Goal: Information Seeking & Learning: Learn about a topic

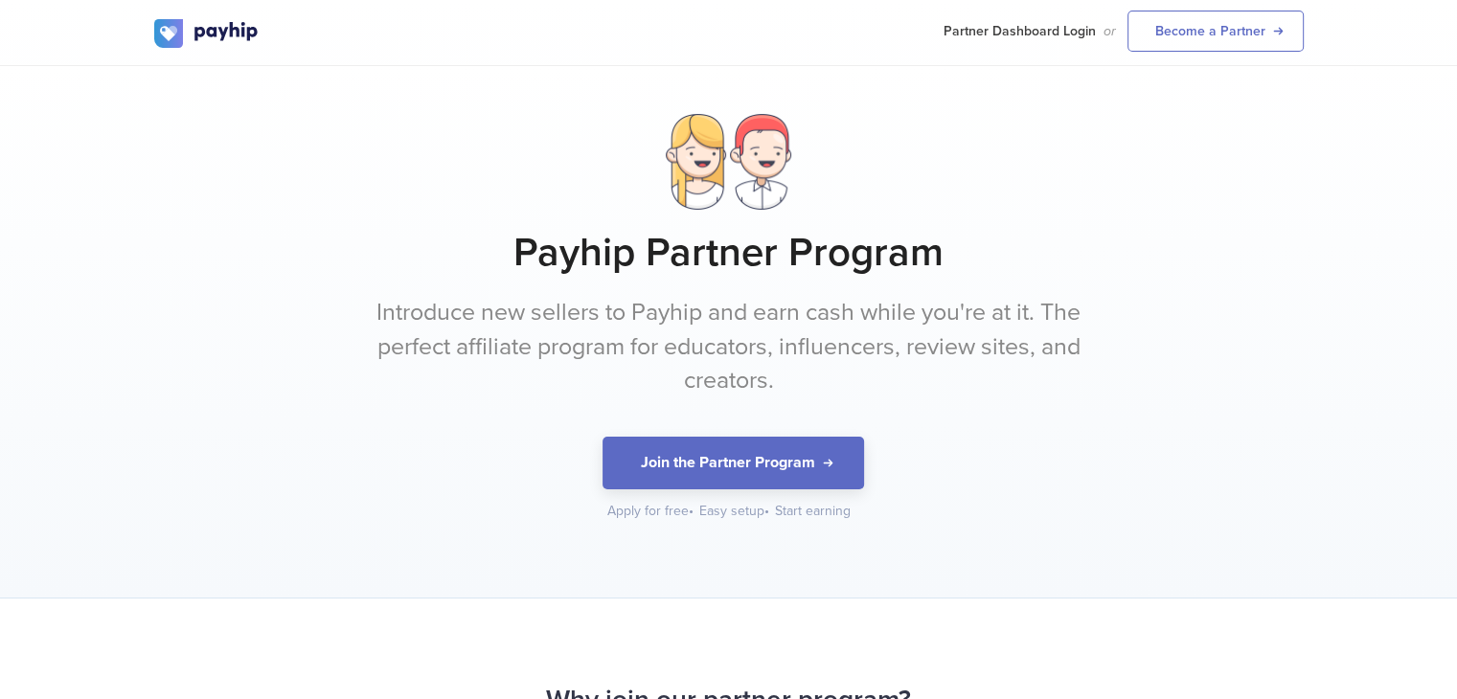
click at [684, 324] on p "Introduce new sellers to Payhip and earn cash while you're at it. The perfect a…" at bounding box center [729, 347] width 718 height 102
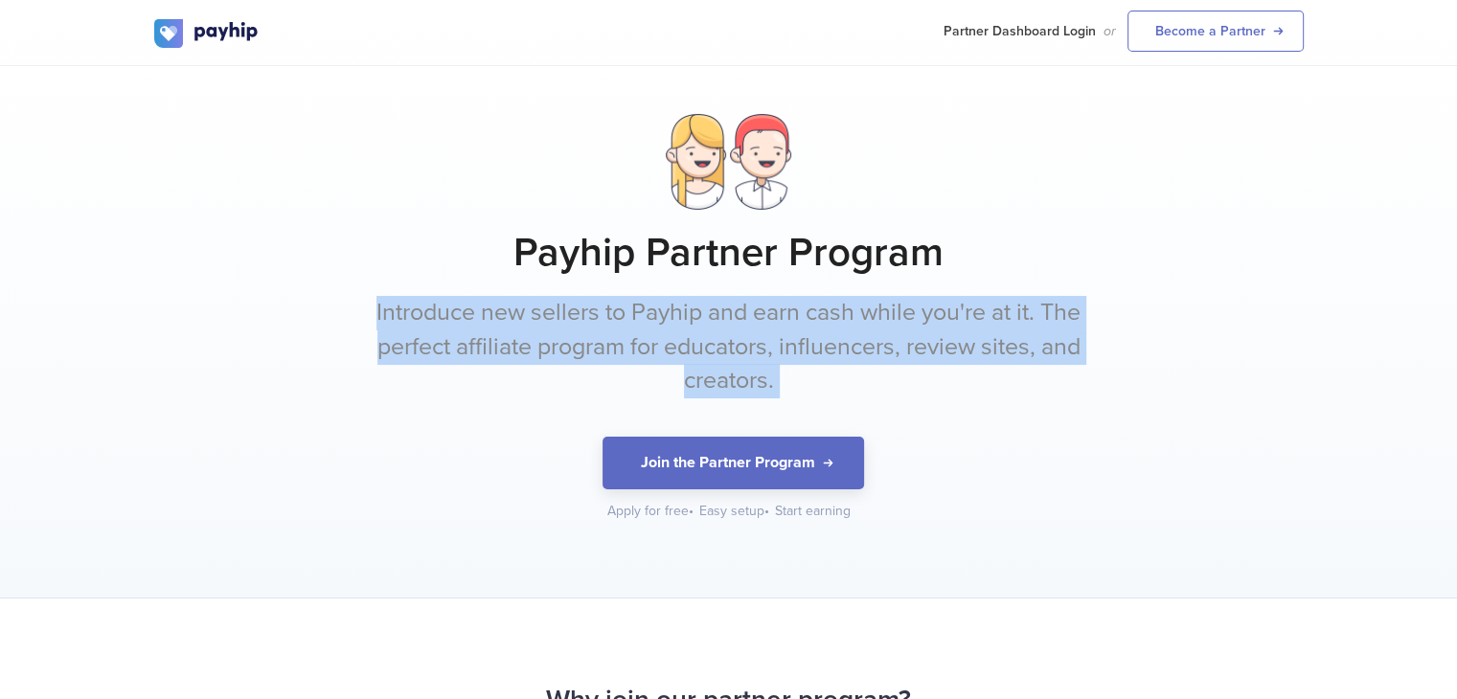
click at [684, 324] on p "Introduce new sellers to Payhip and earn cash while you're at it. The perfect a…" at bounding box center [729, 347] width 718 height 102
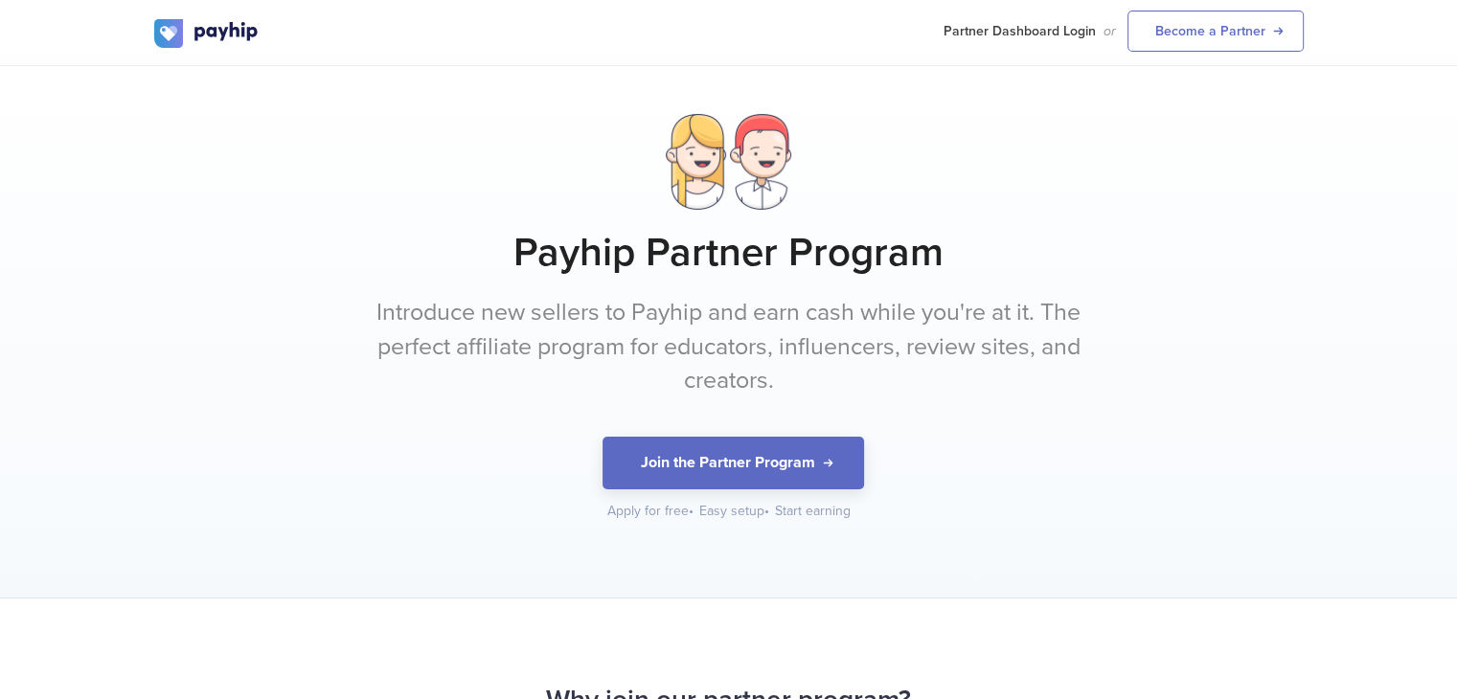
drag, startPoint x: 1416, startPoint y: 265, endPoint x: 1426, endPoint y: 257, distance: 13.6
click at [1426, 257] on div "Payhip Partner Program Introduce new sellers to Payhip and earn cash while you'…" at bounding box center [728, 332] width 1457 height 533
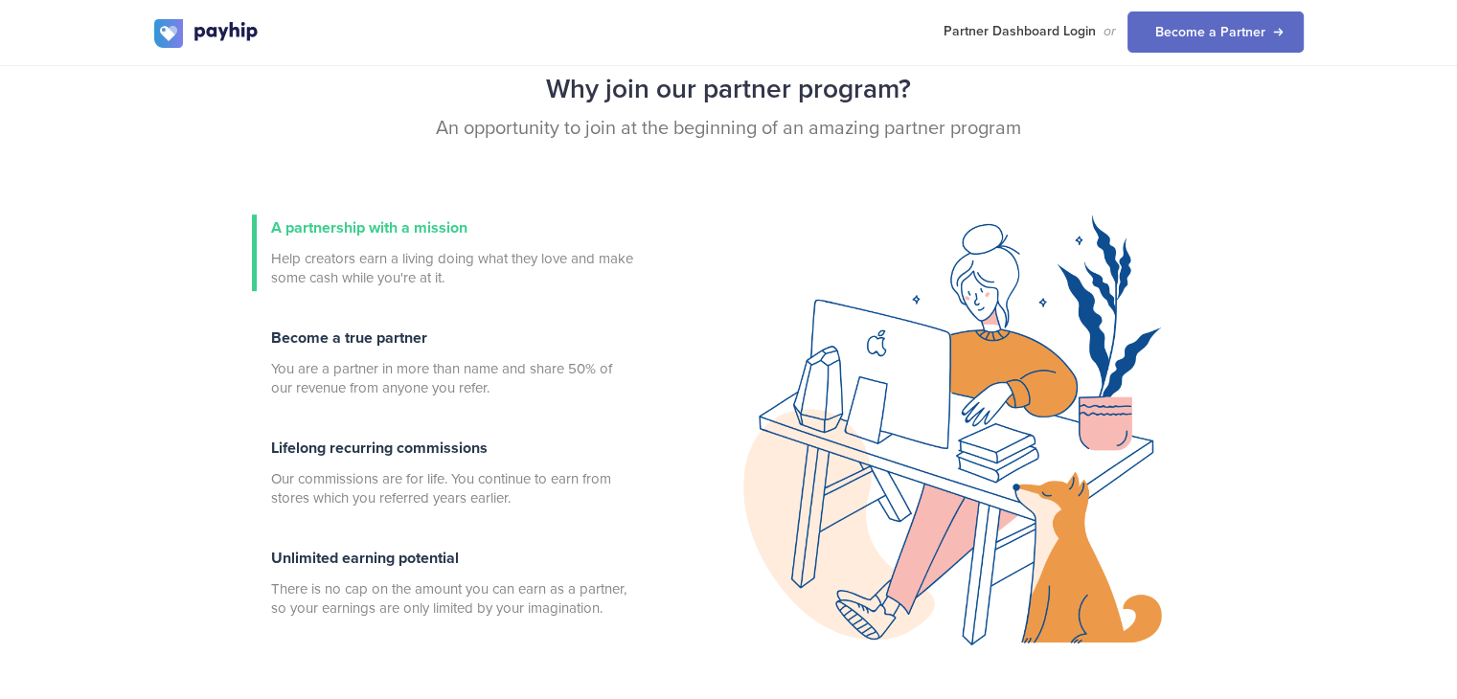
scroll to position [613, 0]
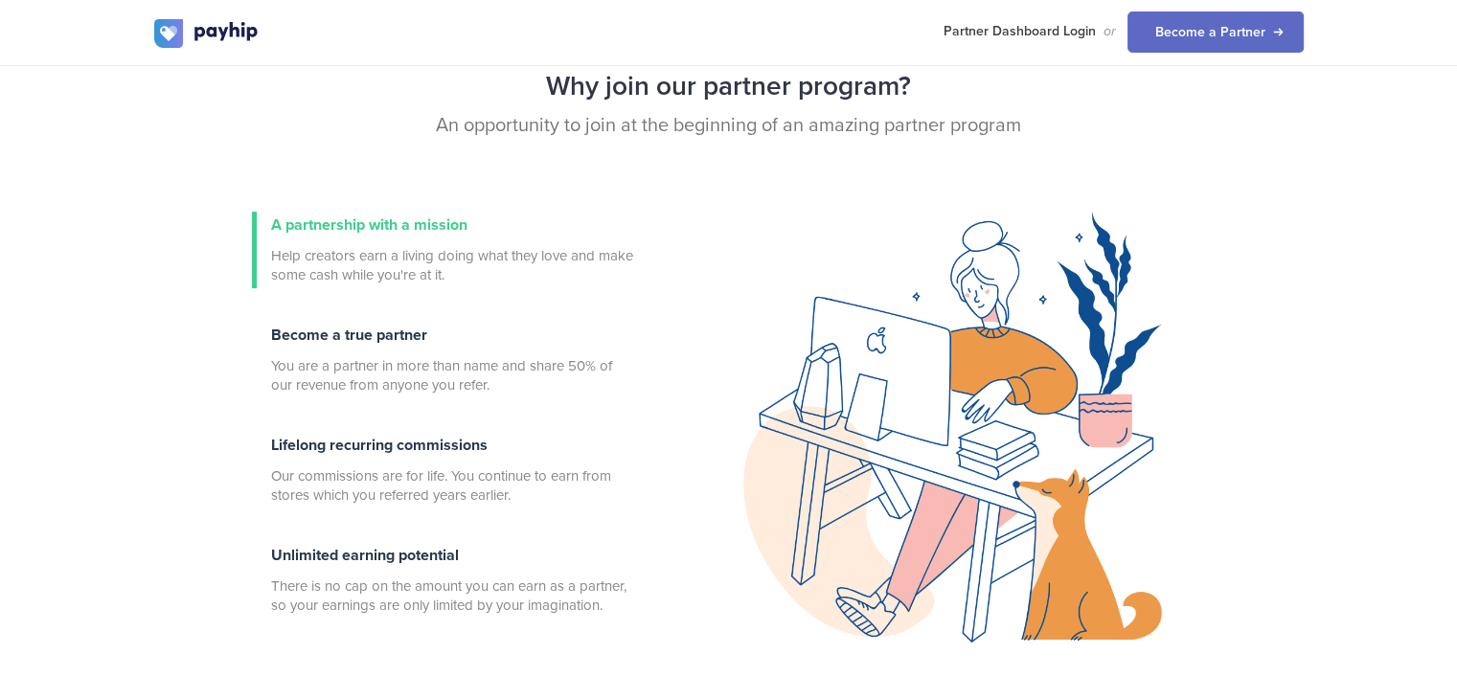
click at [754, 196] on div "Why join our partner program? An opportunity to join at the beginning of an ama…" at bounding box center [729, 136] width 1178 height 150
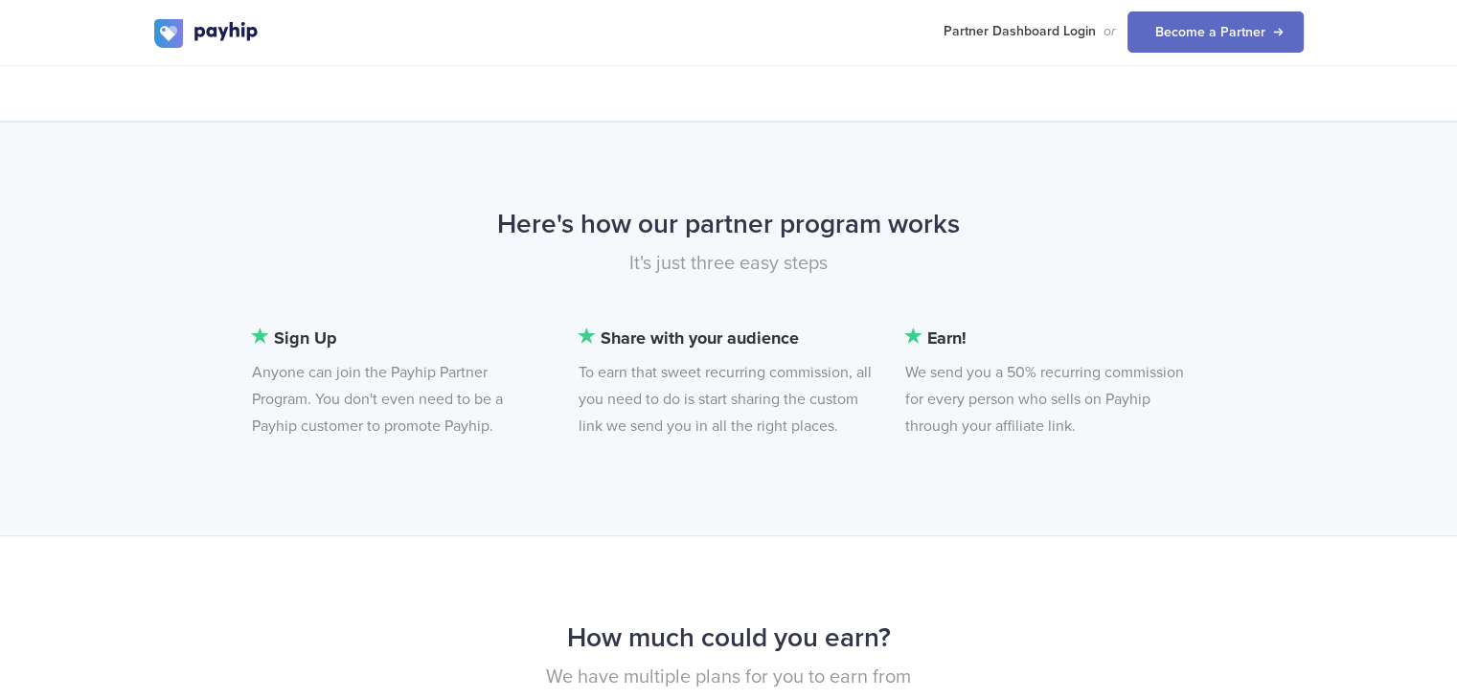
scroll to position [1226, 0]
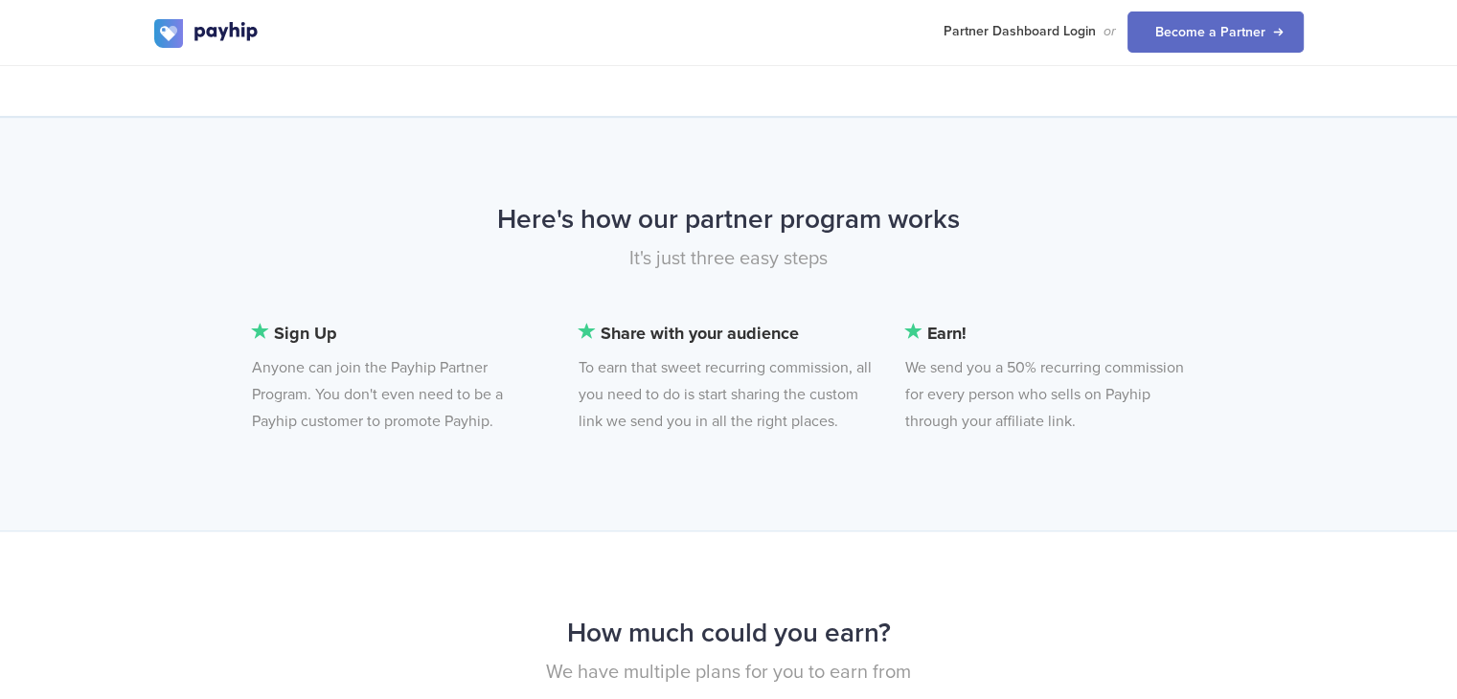
click at [1040, 378] on li "Earn! We send you a 50% recurring commission for every person who sells on Payh…" at bounding box center [1052, 377] width 295 height 115
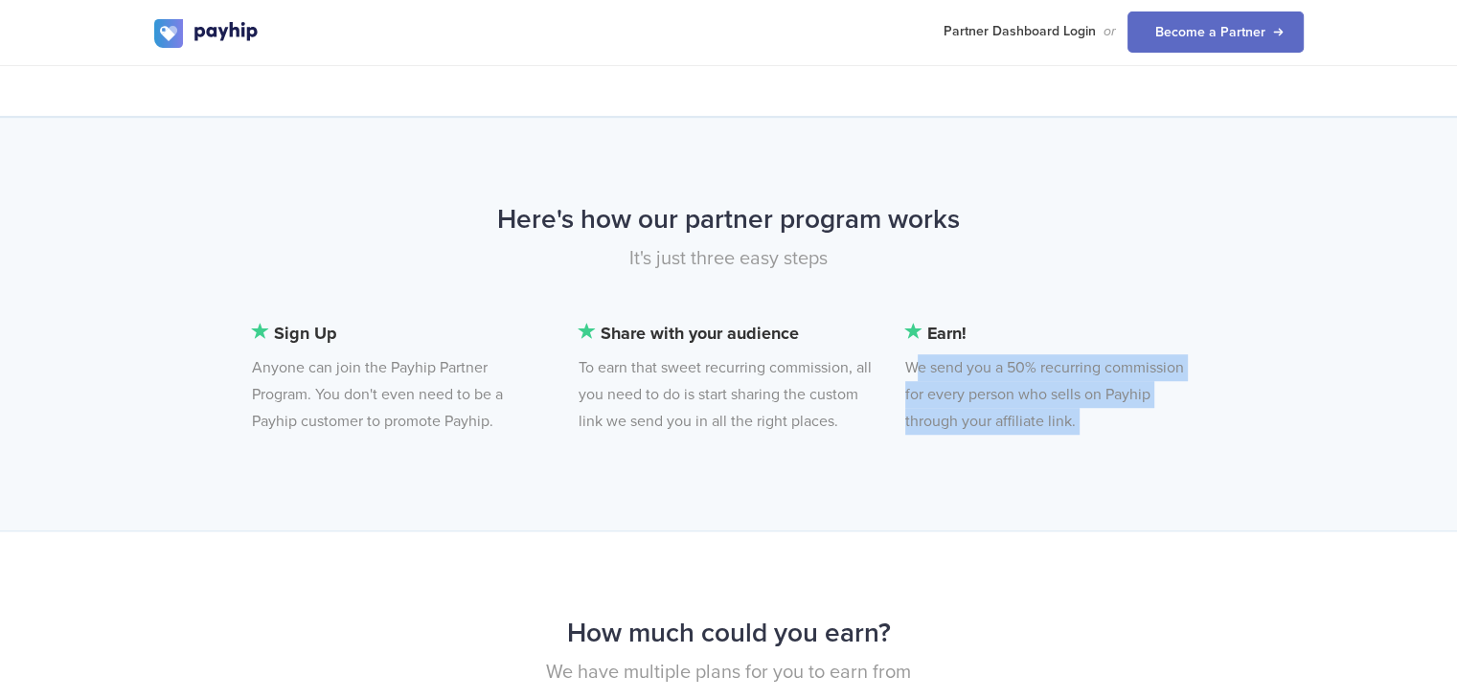
click at [1040, 378] on li "Earn! We send you a 50% recurring commission for every person who sells on Payh…" at bounding box center [1052, 377] width 295 height 115
click at [1008, 394] on li "Earn! We send you a 50% recurring commission for every person who sells on Payh…" at bounding box center [1052, 377] width 295 height 115
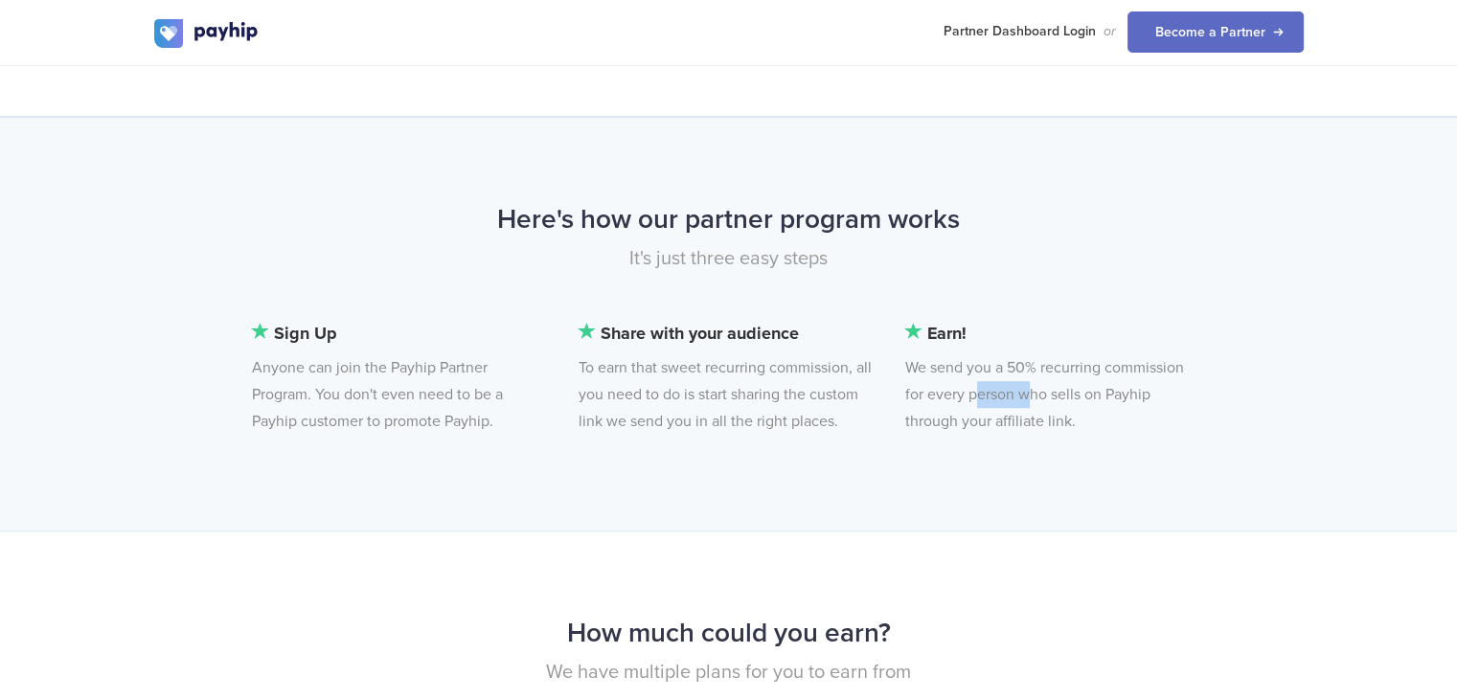
click at [1008, 394] on li "Earn! We send you a 50% recurring commission for every person who sells on Payh…" at bounding box center [1052, 377] width 295 height 115
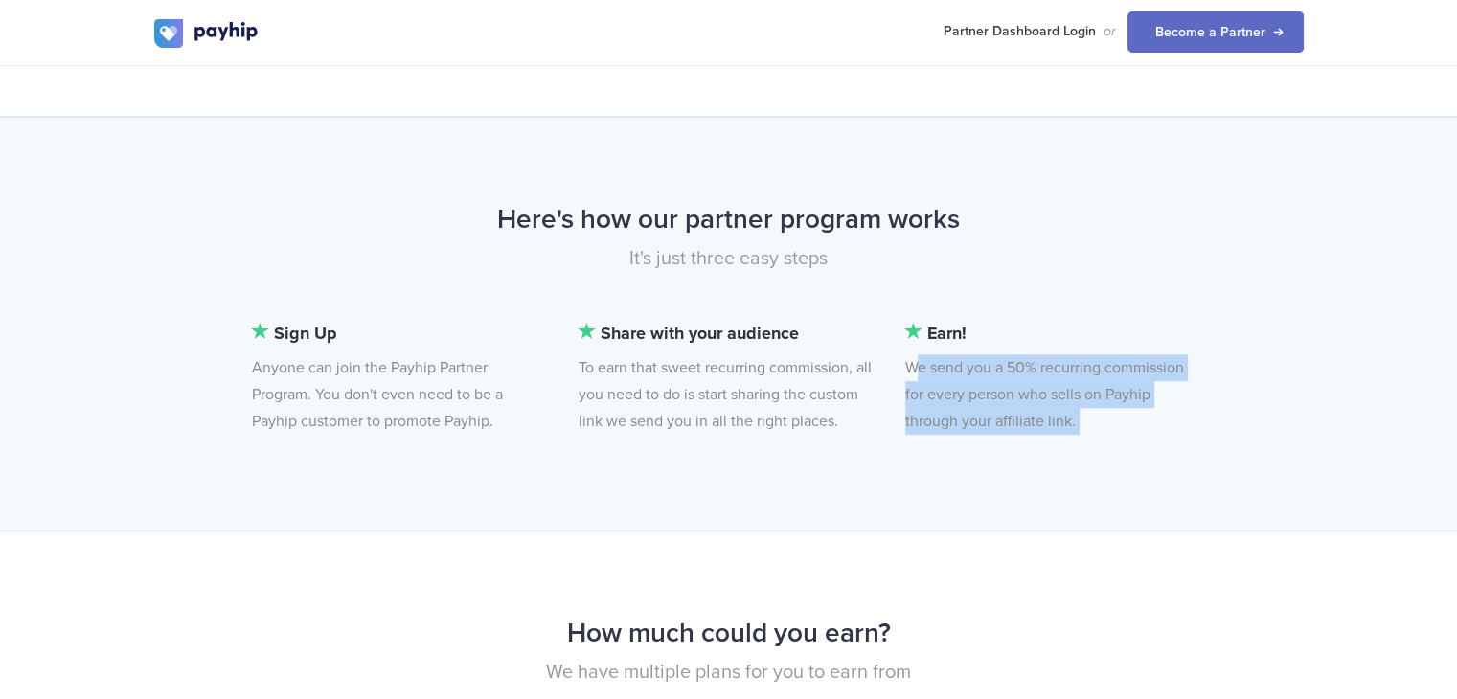
click at [1008, 394] on li "Earn! We send you a 50% recurring commission for every person who sells on Payh…" at bounding box center [1052, 377] width 295 height 115
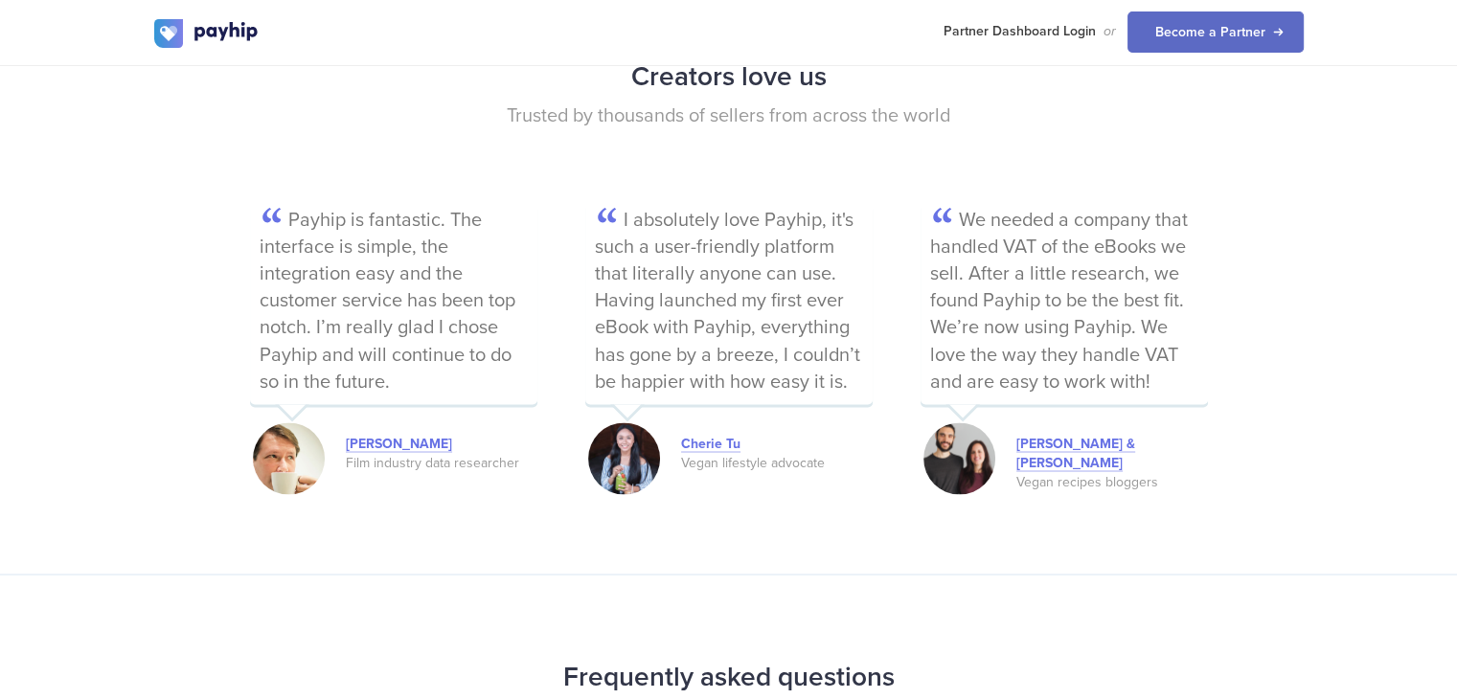
scroll to position [3333, 0]
